Goal: Task Accomplishment & Management: Manage account settings

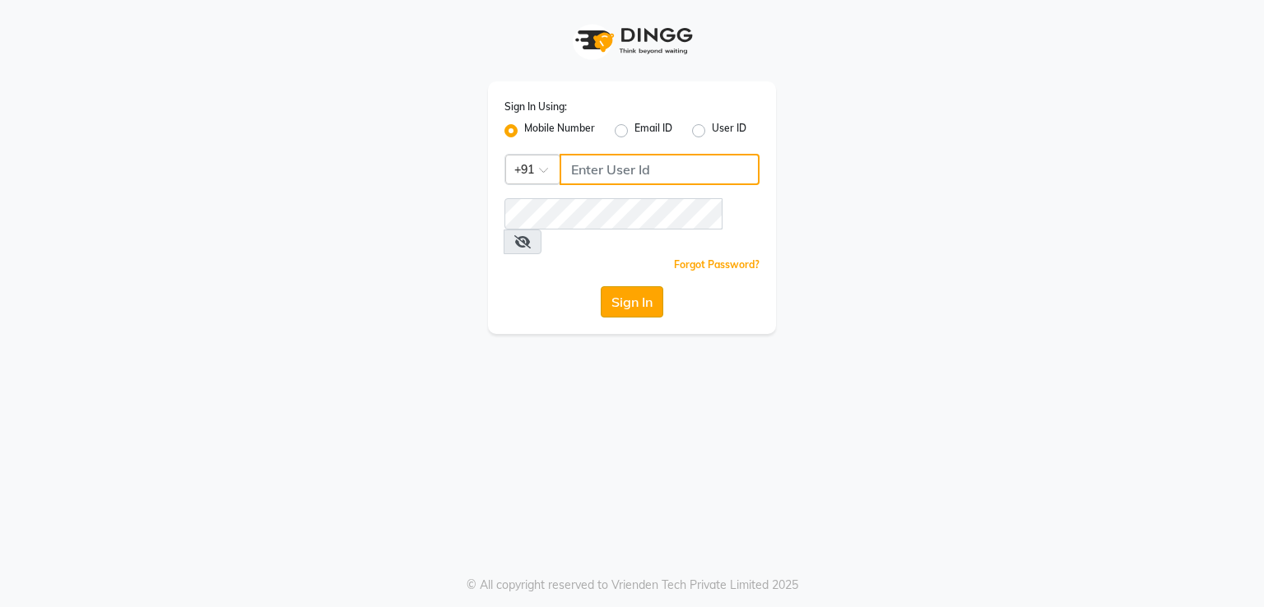
type input "9383215183"
click at [642, 286] on button "Sign In" at bounding box center [632, 301] width 63 height 31
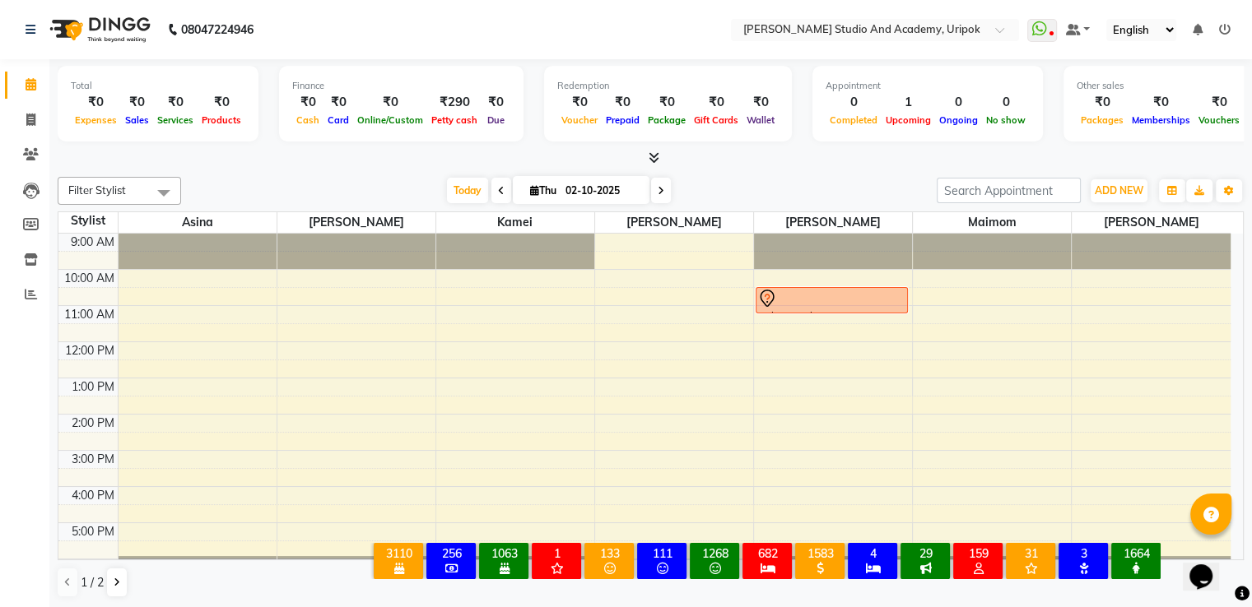
click at [653, 156] on icon at bounding box center [654, 157] width 11 height 12
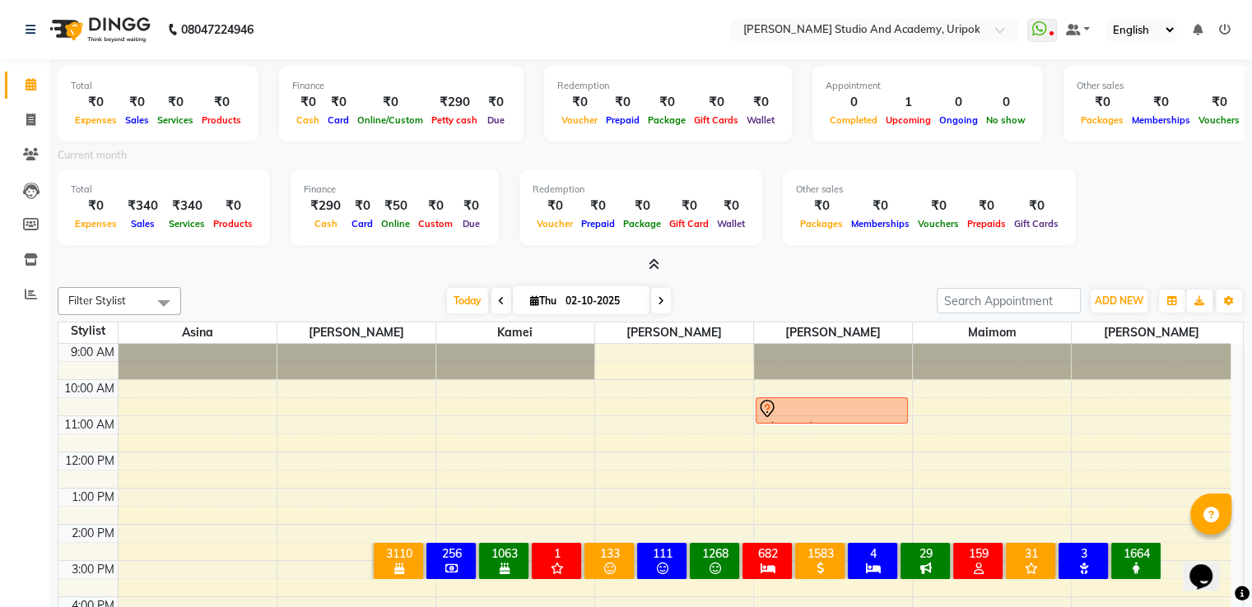
click at [1226, 33] on icon at bounding box center [1225, 30] width 12 height 12
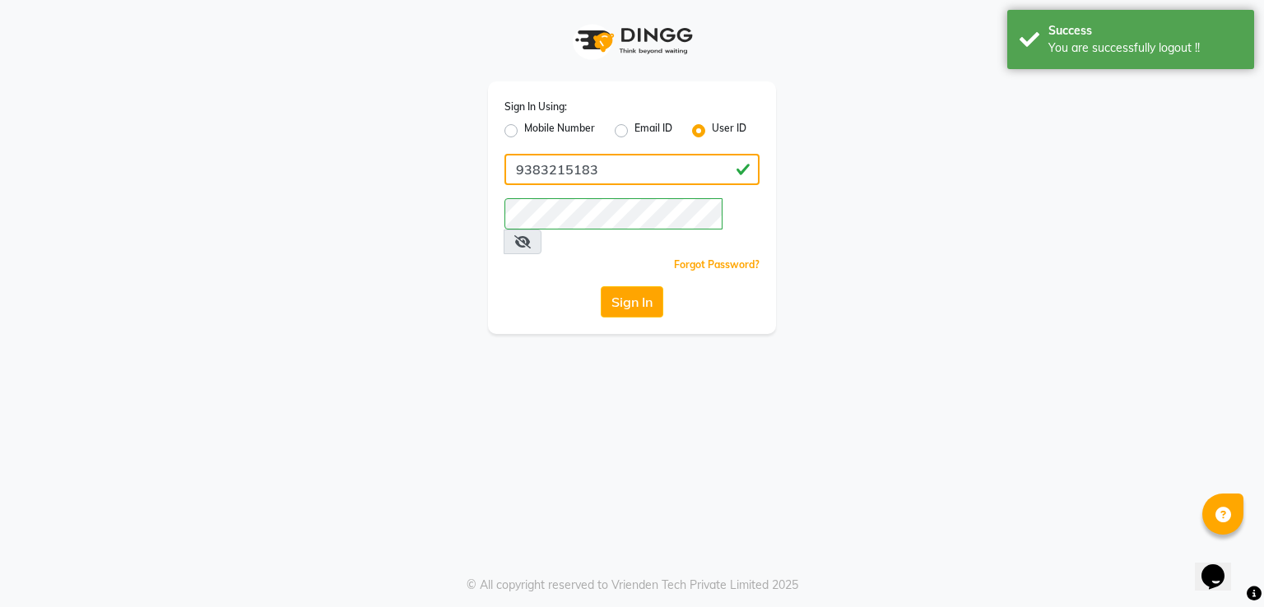
click at [612, 179] on input "9383215183" at bounding box center [632, 169] width 255 height 31
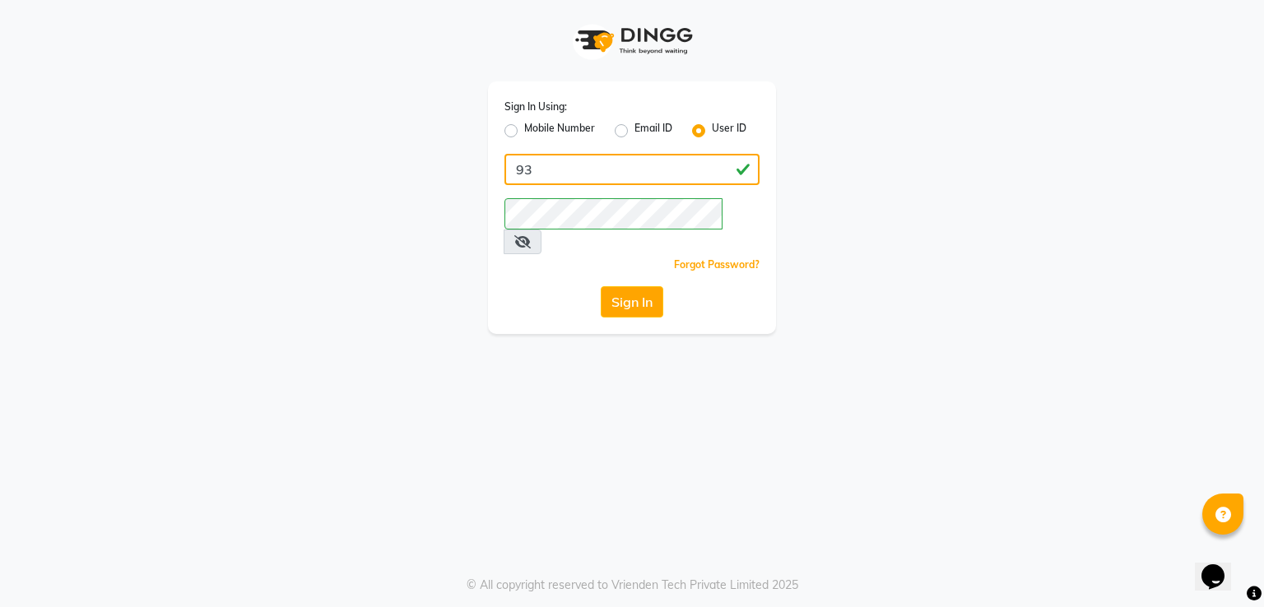
type input "9"
type input "[PERSON_NAME]"
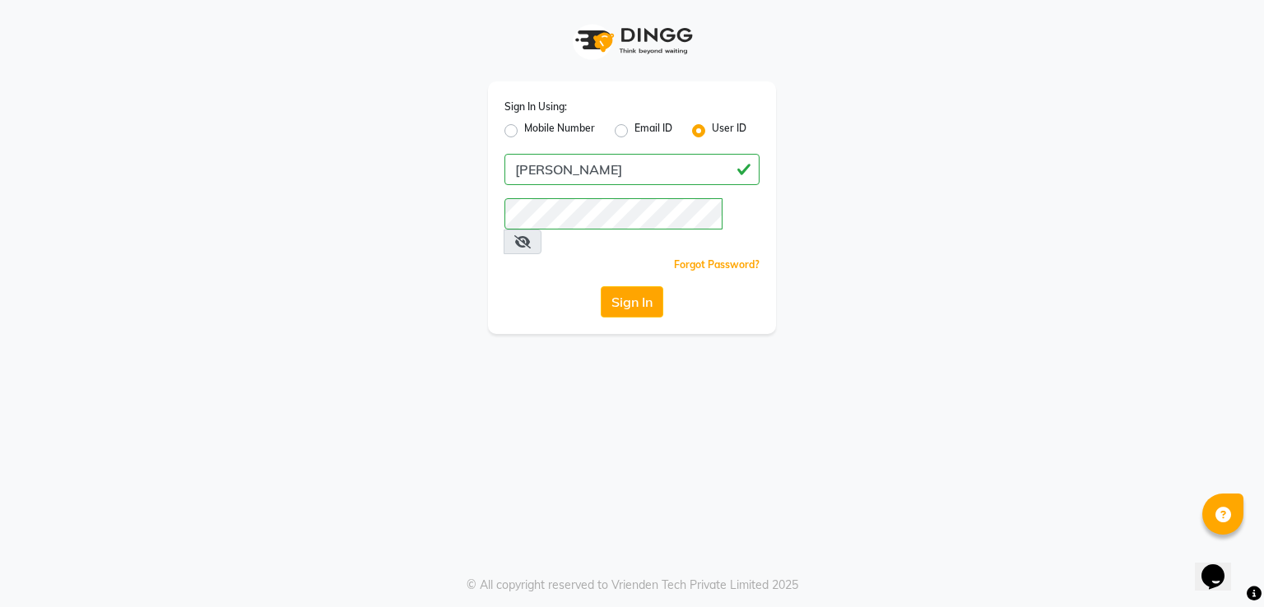
click at [599, 230] on div "Sign In Using: Mobile Number Email ID User ID [PERSON_NAME] Remember me Forgot …" at bounding box center [632, 207] width 288 height 253
click at [601, 286] on button "Sign In" at bounding box center [632, 301] width 63 height 31
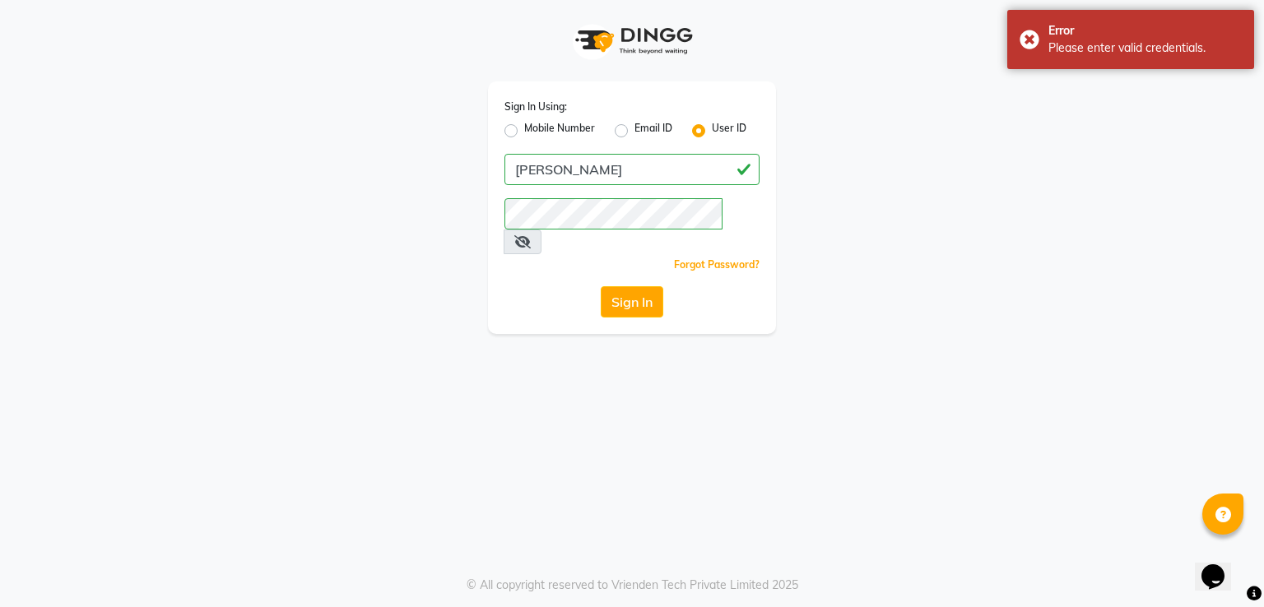
click at [840, 270] on div "Sign In Using: Mobile Number Email ID User ID [PERSON_NAME] Remember me Forgot …" at bounding box center [632, 167] width 938 height 334
click at [622, 286] on button "Sign In" at bounding box center [632, 301] width 63 height 31
click at [1027, 35] on div "Error Please enter valid credentials." at bounding box center [1131, 39] width 247 height 59
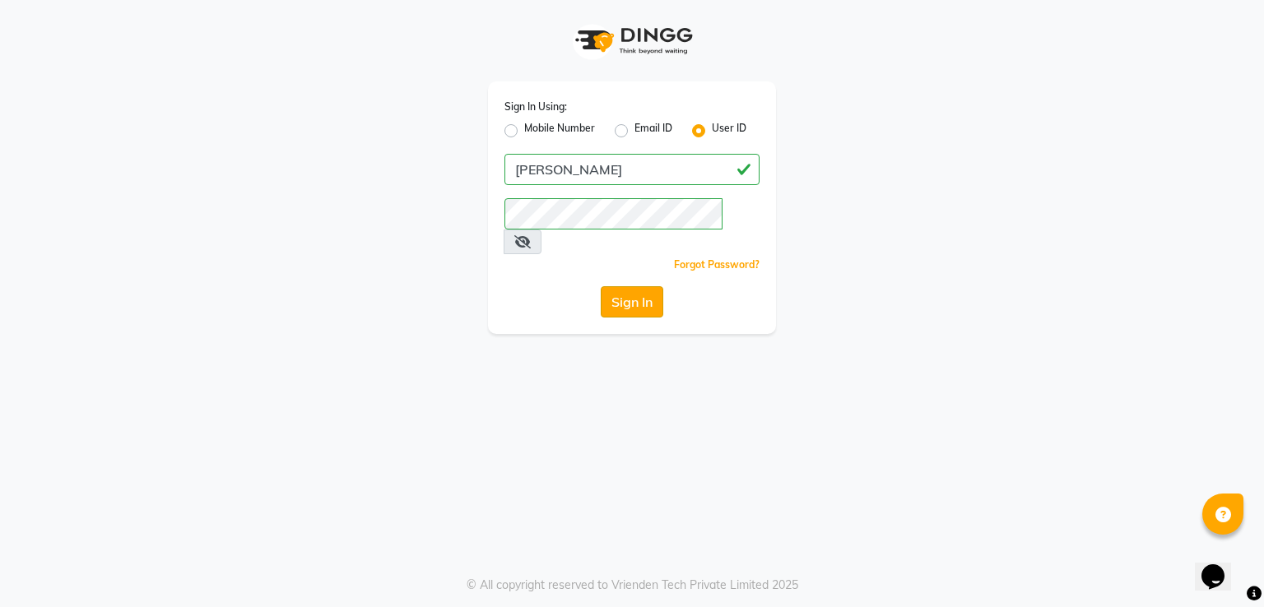
click at [632, 286] on button "Sign In" at bounding box center [632, 301] width 63 height 31
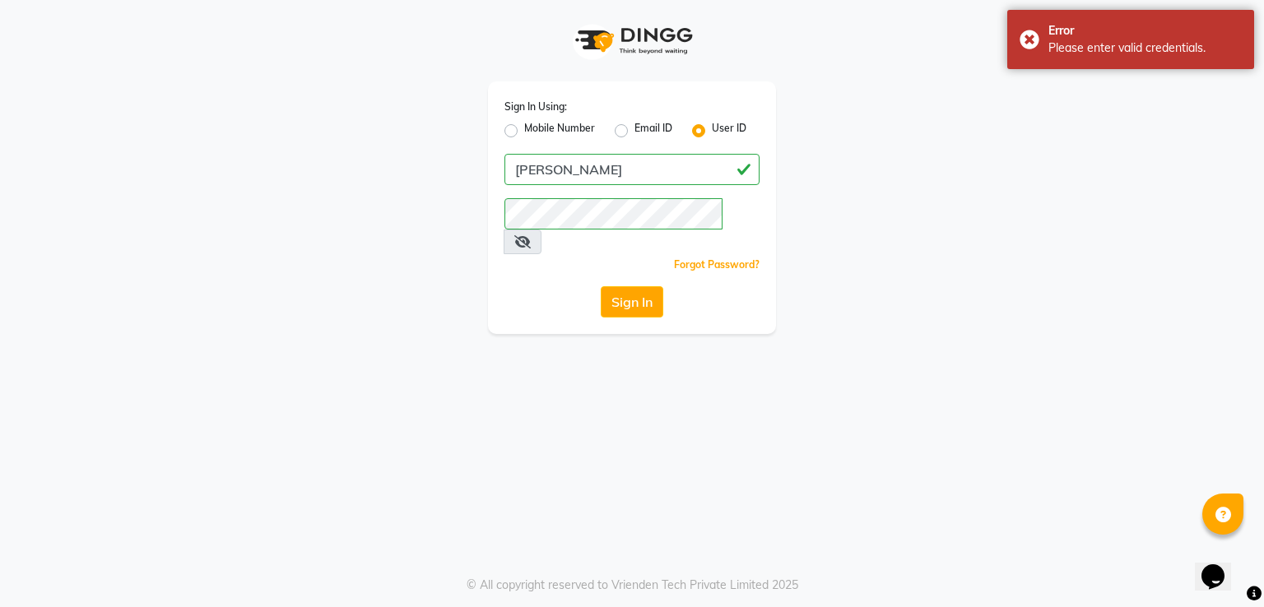
click at [531, 235] on icon at bounding box center [522, 241] width 16 height 13
click at [601, 286] on button "Sign In" at bounding box center [632, 301] width 63 height 31
